Goal: Task Accomplishment & Management: Manage account settings

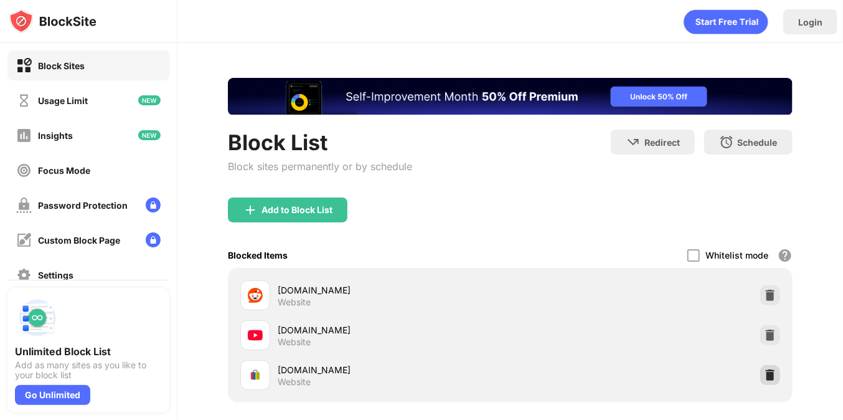
click at [765, 374] on img at bounding box center [770, 375] width 12 height 12
